Goal: Information Seeking & Learning: Learn about a topic

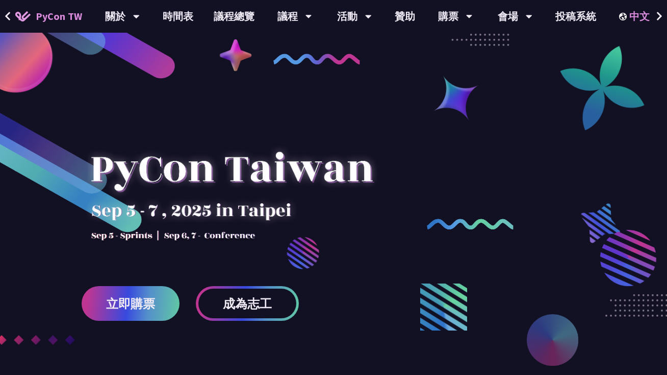
click at [639, 17] on div "中文" at bounding box center [641, 16] width 45 height 33
click at [629, 21] on div "中文" at bounding box center [641, 16] width 45 height 33
click at [635, 17] on div "中文" at bounding box center [641, 16] width 45 height 33
click at [636, 47] on div "EN" at bounding box center [641, 47] width 61 height 24
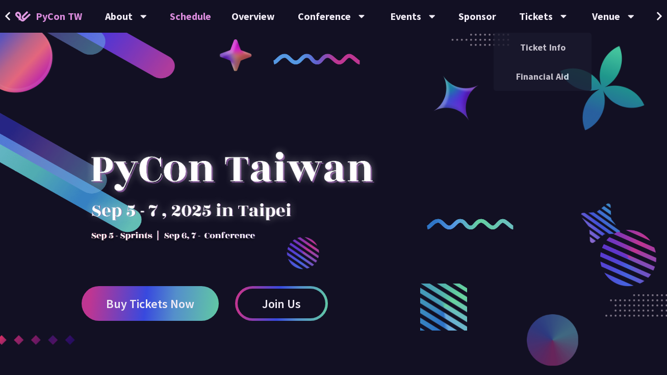
click at [192, 18] on link "Schedule" at bounding box center [191, 16] width 62 height 33
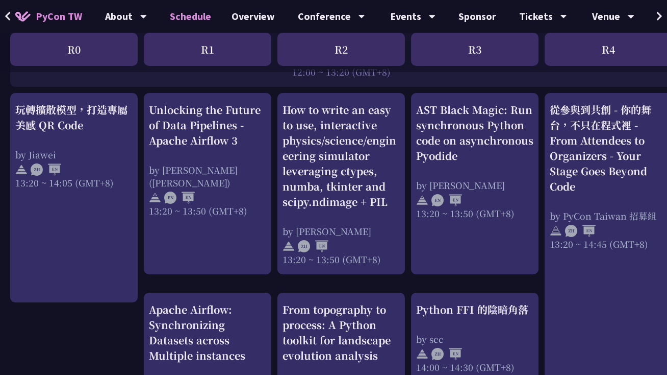
scroll to position [856, 0]
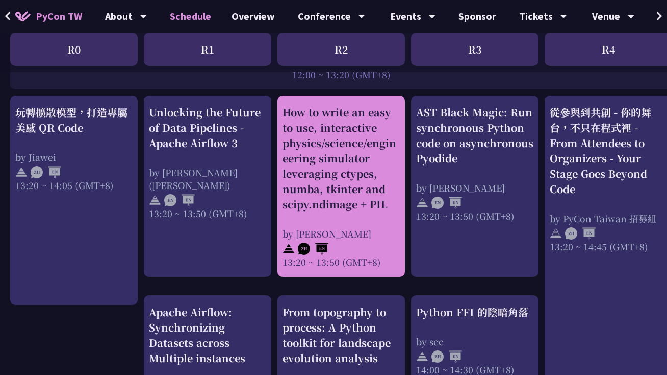
click at [353, 178] on div "How to write an easy to use, interactive physics/science/engineering simulator …" at bounding box center [341, 158] width 117 height 107
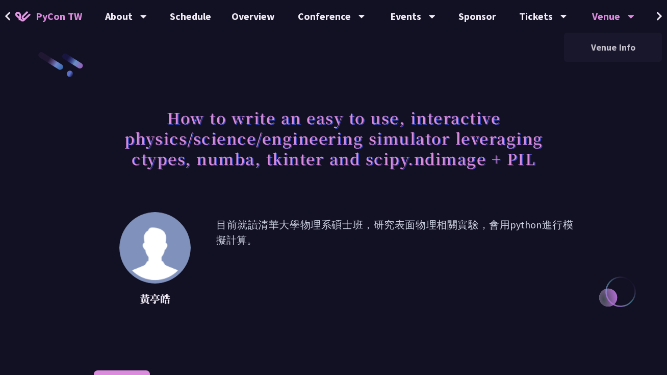
click at [619, 23] on div "Venue" at bounding box center [613, 16] width 42 height 33
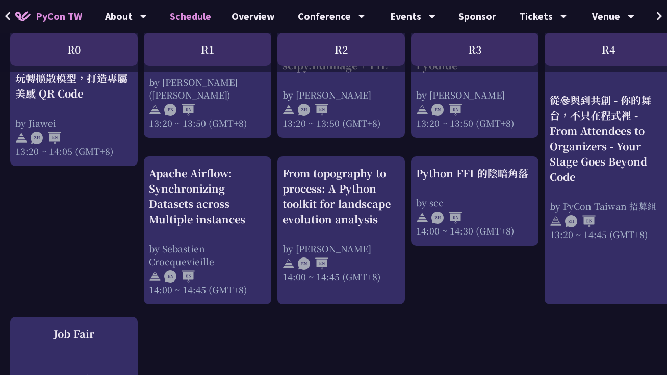
scroll to position [1003, 0]
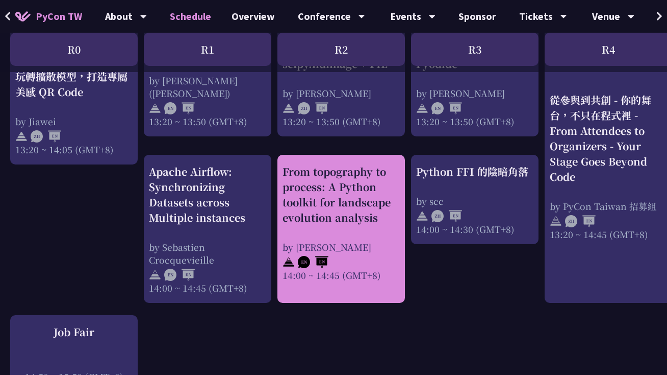
click at [354, 195] on div "From topography to process: A Python toolkit for landscape evolution analysis" at bounding box center [341, 194] width 117 height 61
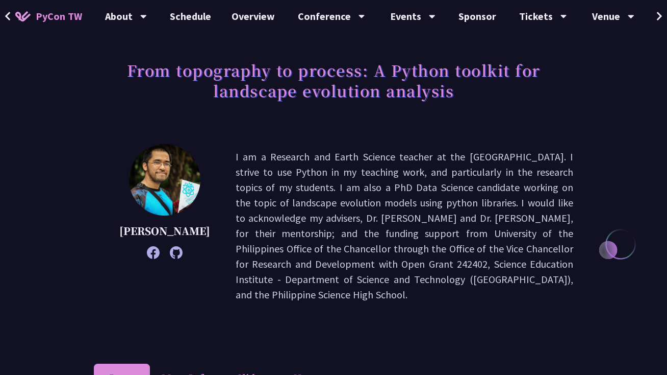
scroll to position [41, 0]
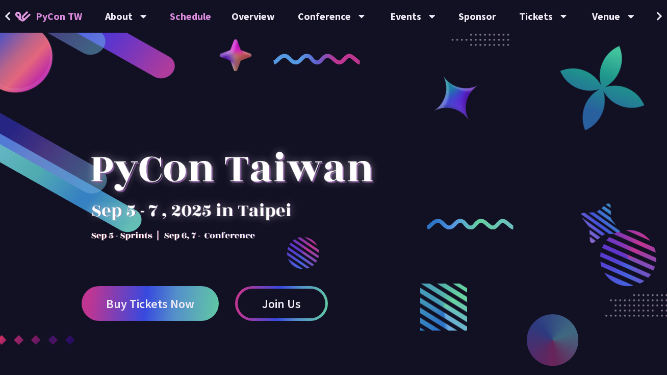
click at [190, 12] on link "Schedule" at bounding box center [191, 16] width 62 height 33
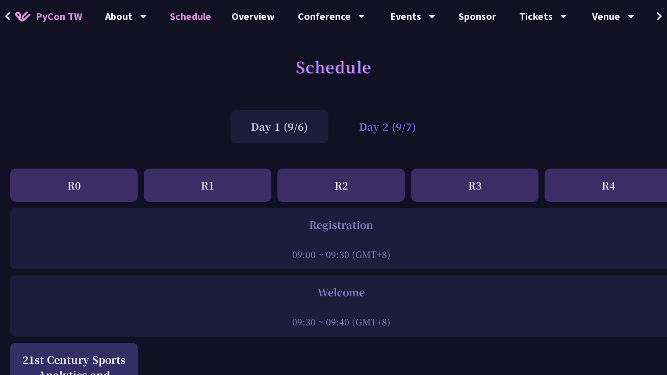
click at [385, 131] on div "Day 2 (9/7)" at bounding box center [388, 126] width 98 height 33
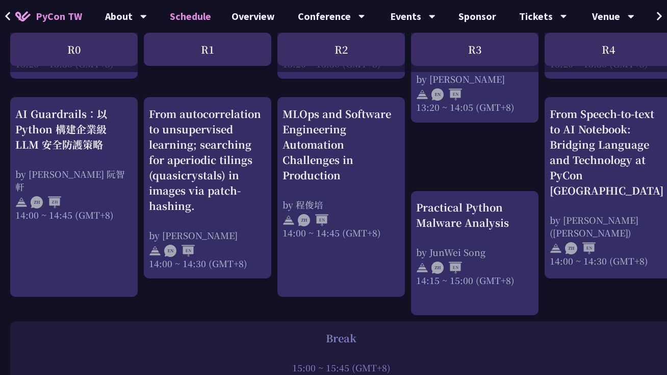
scroll to position [1022, 0]
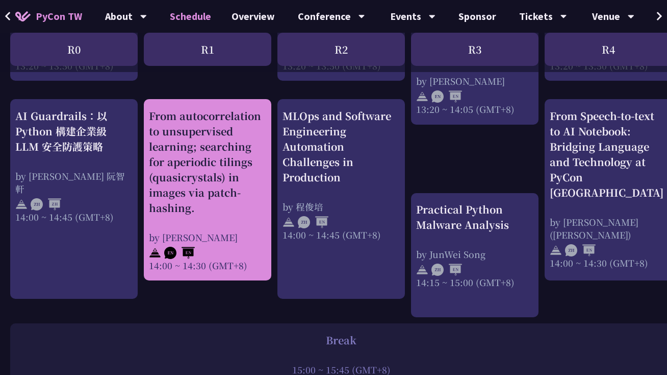
click at [171, 126] on div "From autocorrelation to unsupervised learning; searching for aperiodic tilings …" at bounding box center [207, 161] width 117 height 107
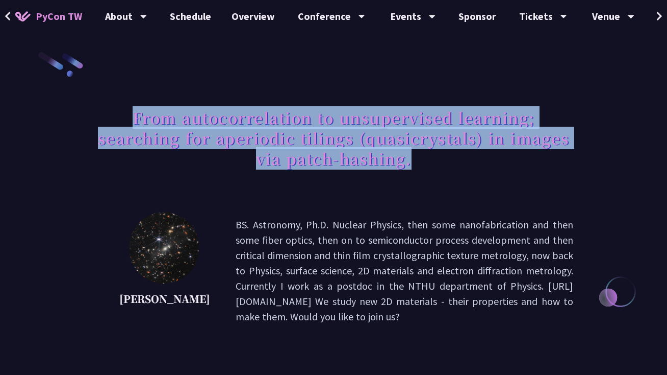
drag, startPoint x: 133, startPoint y: 117, endPoint x: 411, endPoint y: 166, distance: 282.4
click at [411, 166] on h1 "From autocorrelation to unsupervised learning; searching for aperiodic tilings …" at bounding box center [334, 137] width 480 height 71
